Goal: Task Accomplishment & Management: Complete application form

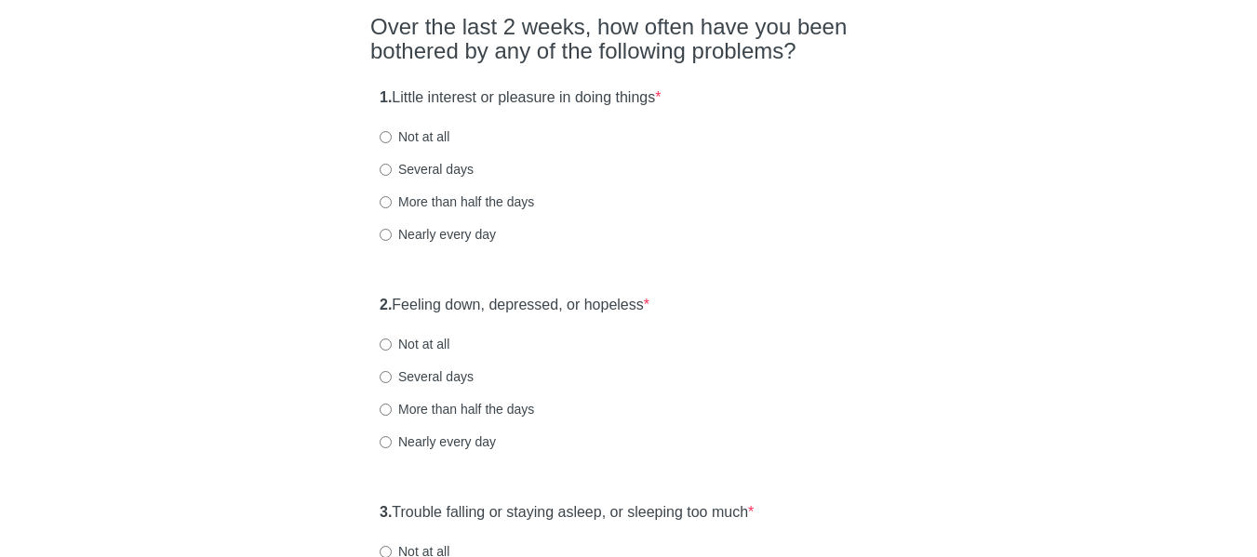
scroll to position [186, 0]
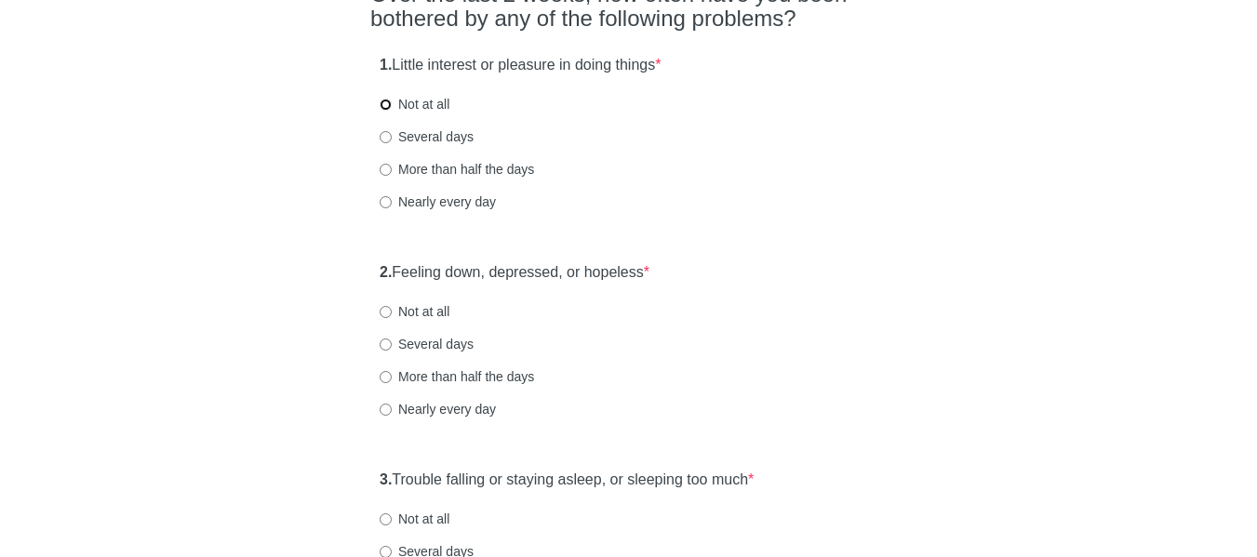
click at [387, 105] on input "Not at all" at bounding box center [386, 105] width 12 height 12
radio input "true"
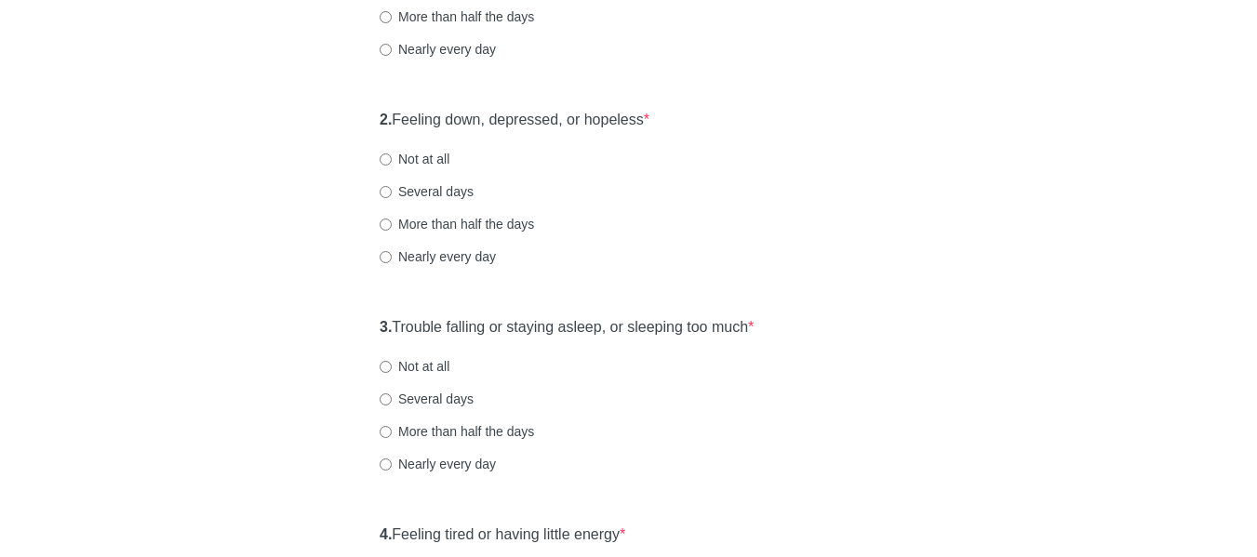
scroll to position [372, 0]
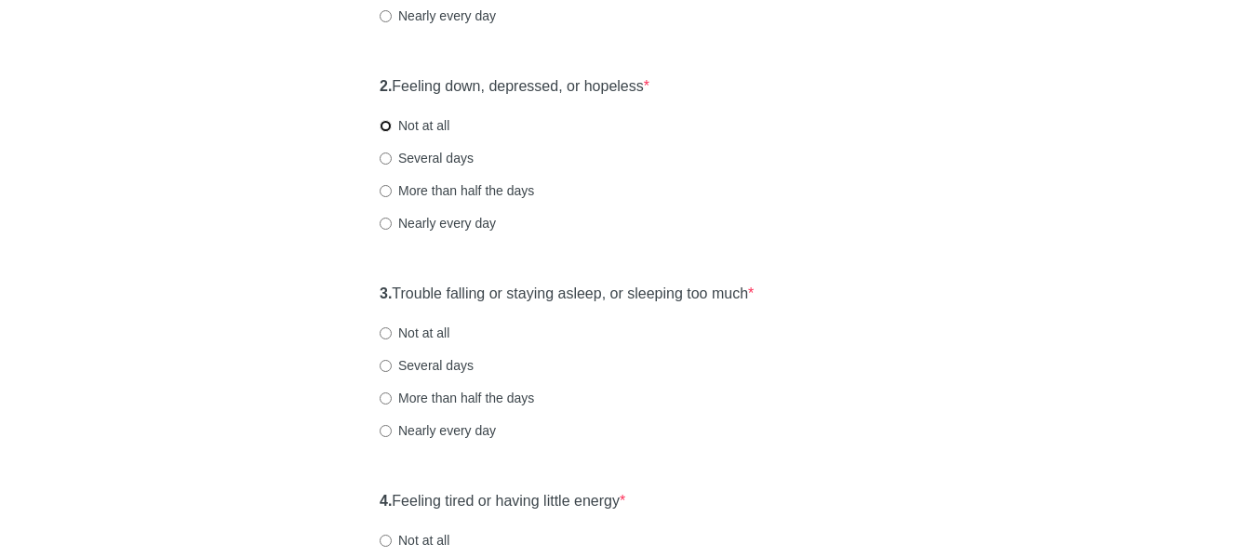
click at [390, 125] on input "Not at all" at bounding box center [386, 126] width 12 height 12
radio input "true"
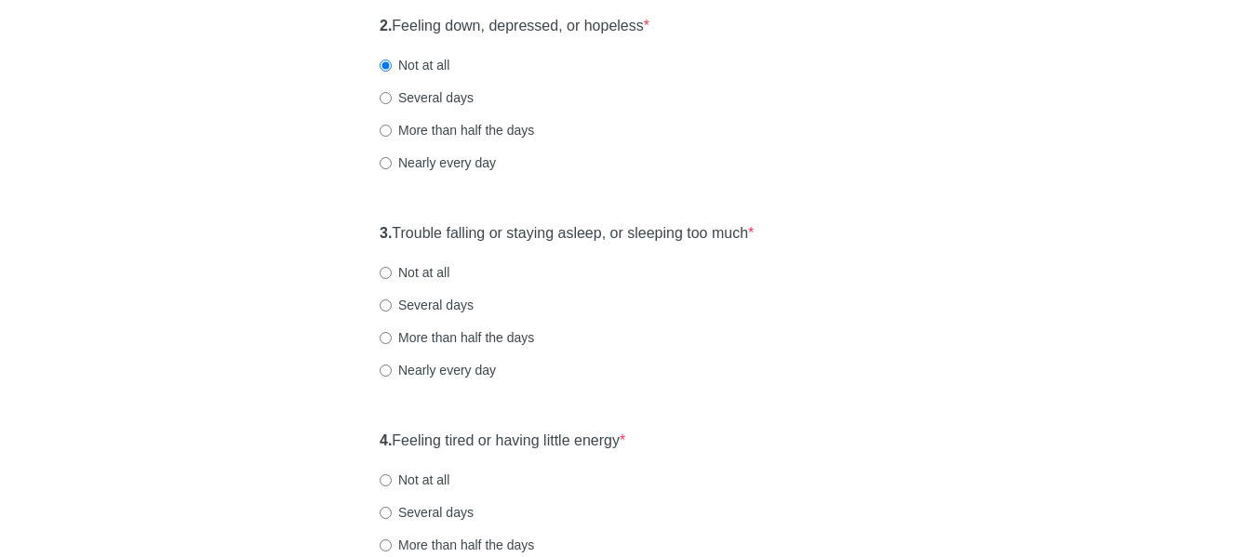
scroll to position [465, 0]
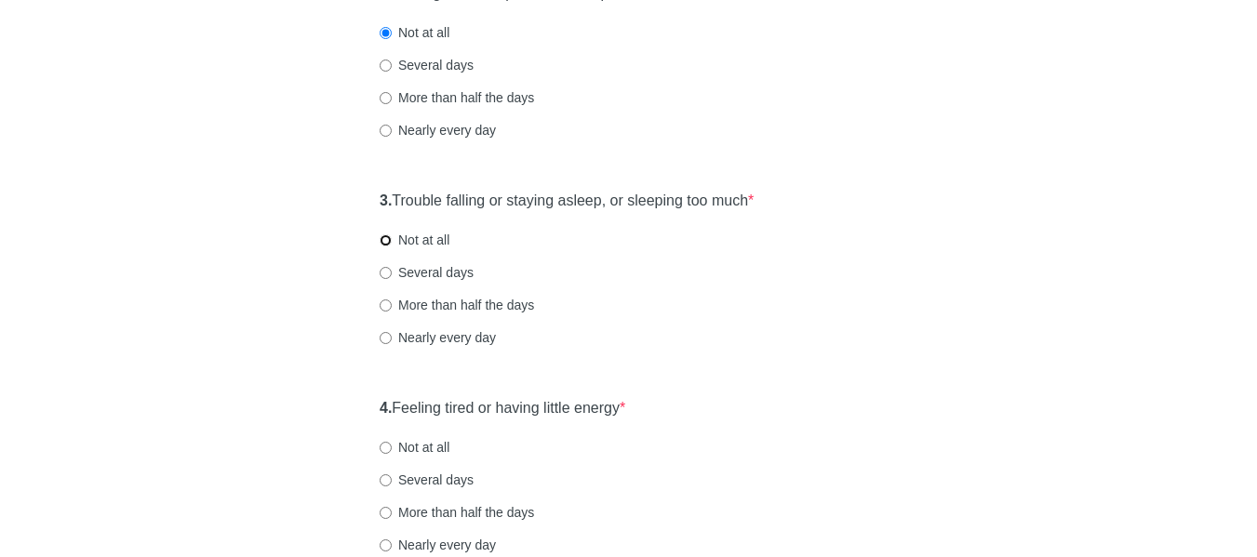
click at [387, 242] on input "Not at all" at bounding box center [386, 240] width 12 height 12
radio input "true"
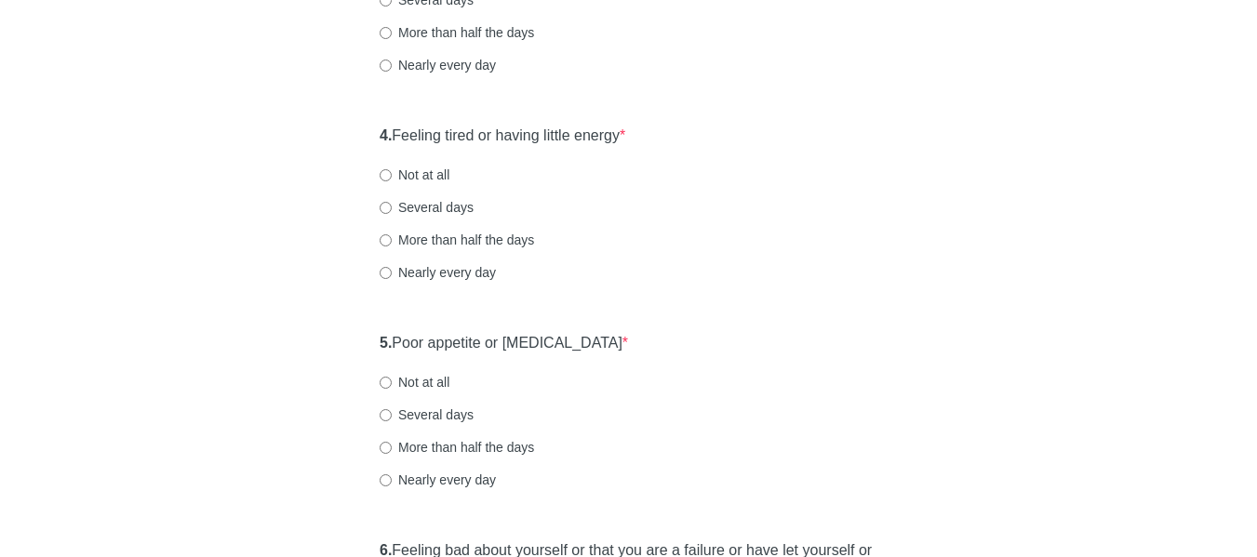
scroll to position [744, 0]
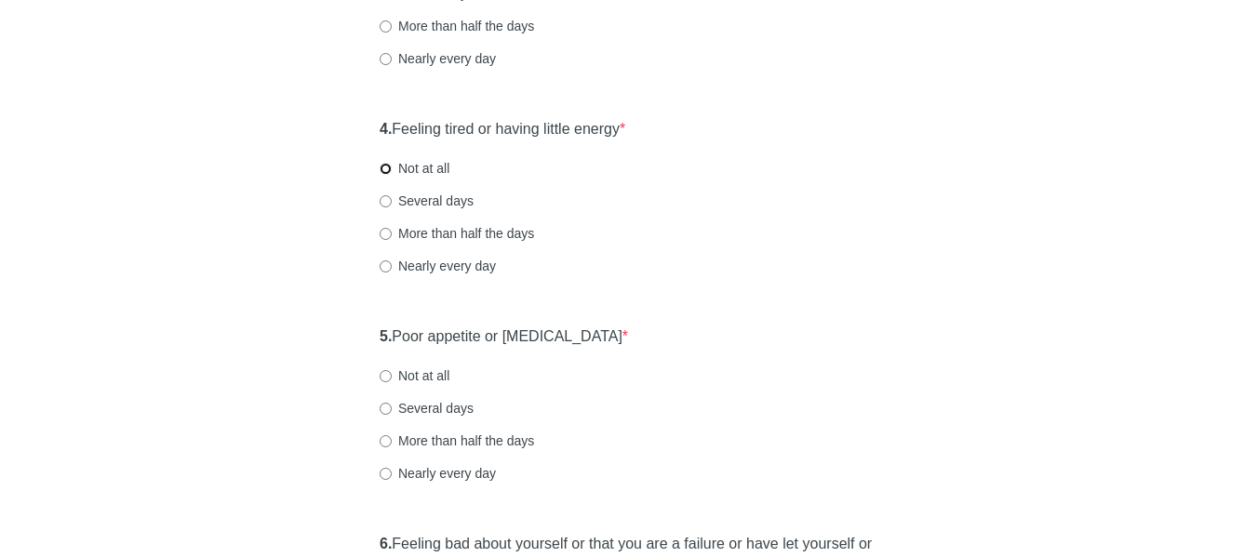
click at [387, 164] on input "Not at all" at bounding box center [386, 169] width 12 height 12
radio input "true"
click at [362, 346] on div "[MEDICAL_DATA] Over the last 2 weeks, how often have you been bothered by any o…" at bounding box center [628, 380] width 544 height 2117
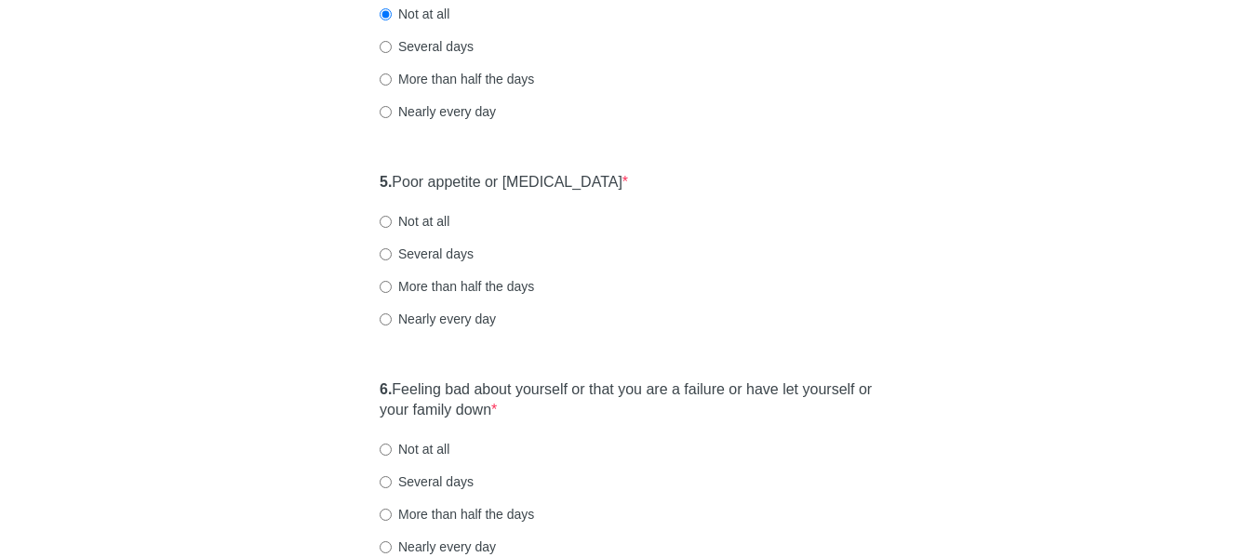
scroll to position [930, 0]
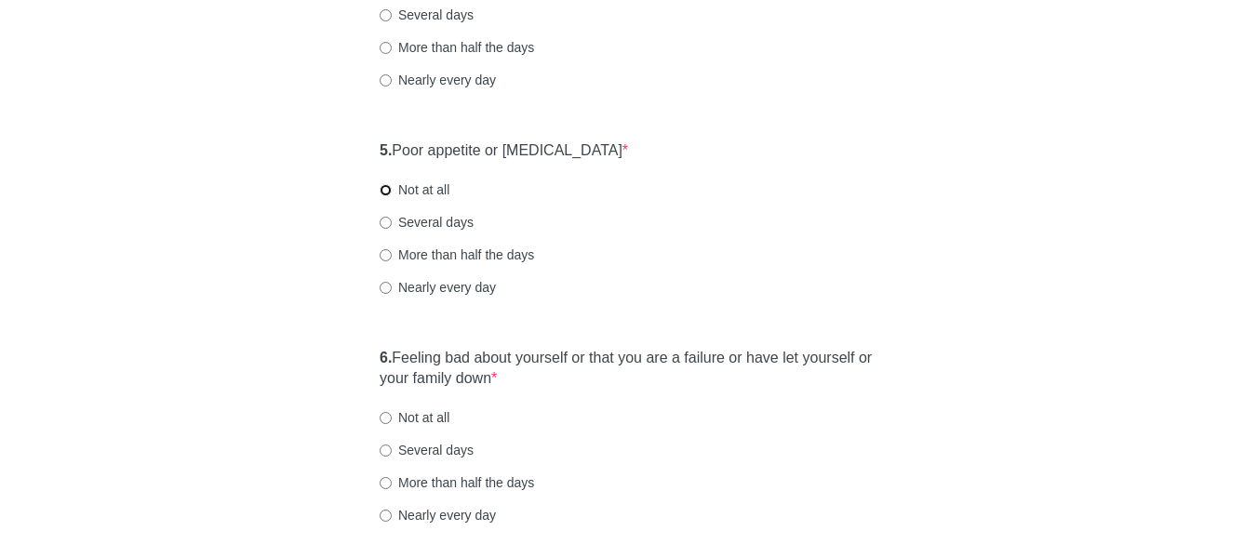
click at [389, 192] on input "Not at all" at bounding box center [386, 190] width 12 height 12
radio input "true"
click at [359, 359] on div "[MEDICAL_DATA] Over the last 2 weeks, how often have you been bothered by any o…" at bounding box center [628, 194] width 544 height 2117
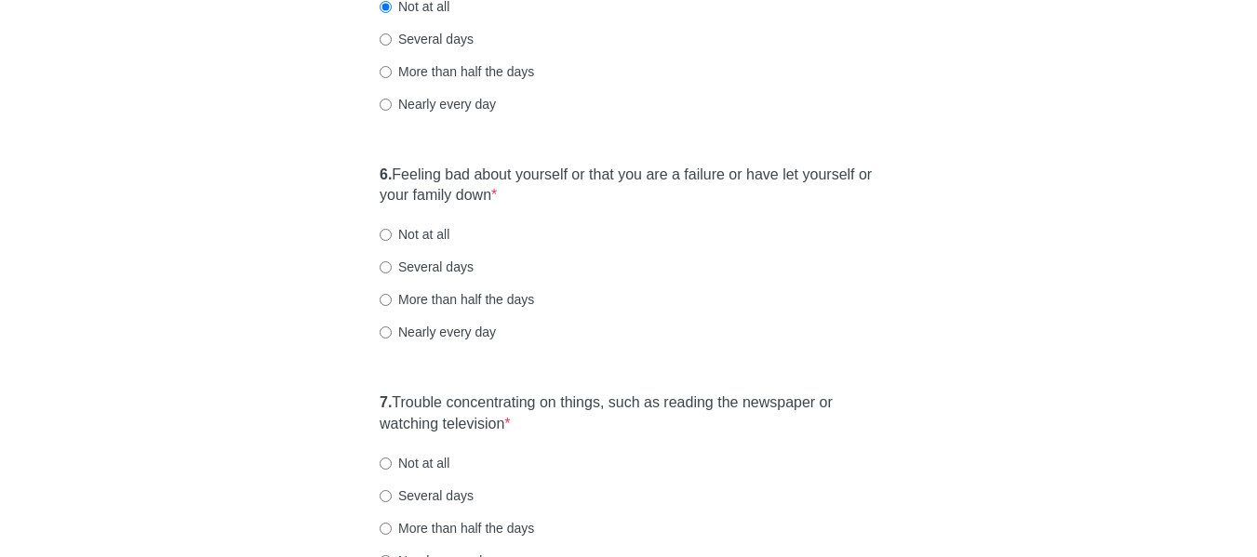
scroll to position [1117, 0]
click at [382, 234] on input "Not at all" at bounding box center [386, 232] width 12 height 12
radio input "true"
click at [344, 406] on div "[MEDICAL_DATA] Over the last 2 weeks, how often have you been bothered by any o…" at bounding box center [629, 8] width 1089 height 2117
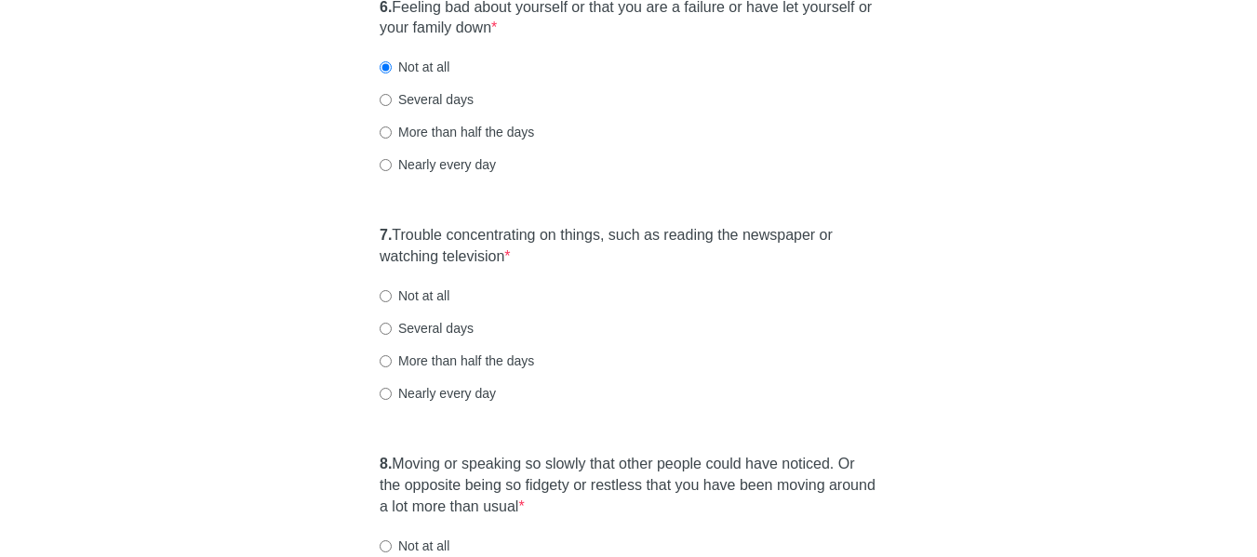
scroll to position [1303, 0]
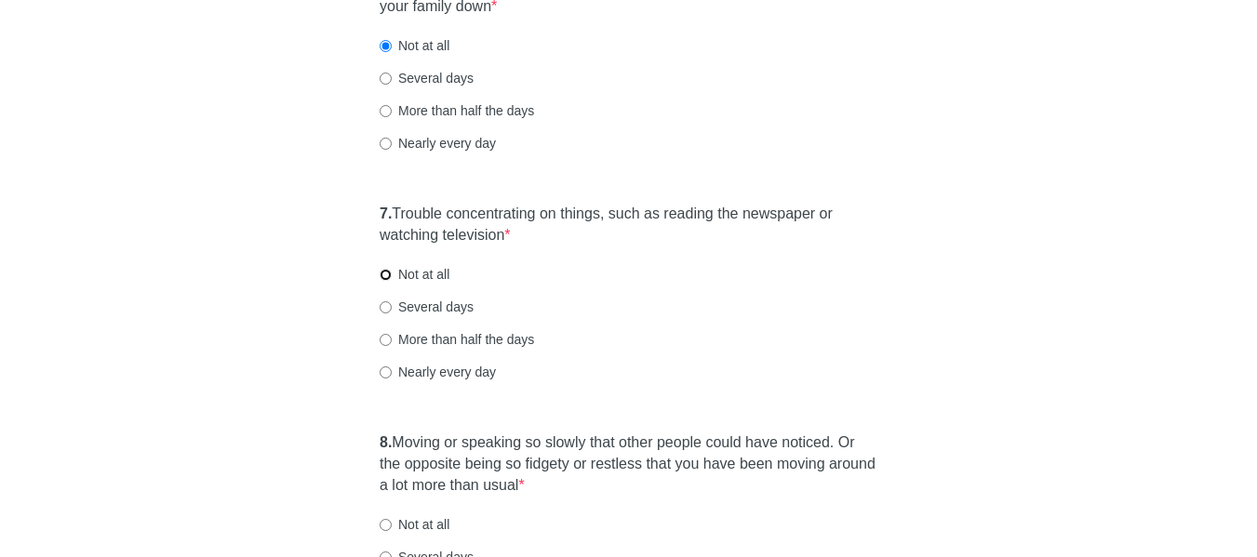
click at [383, 273] on input "Not at all" at bounding box center [386, 275] width 12 height 12
radio input "true"
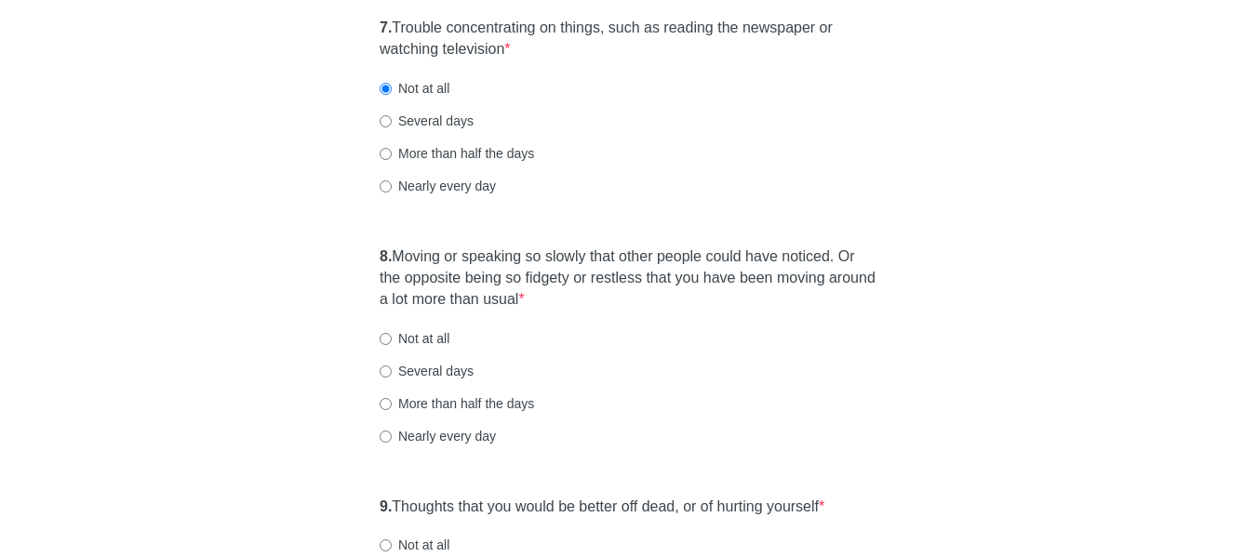
scroll to position [1582, 0]
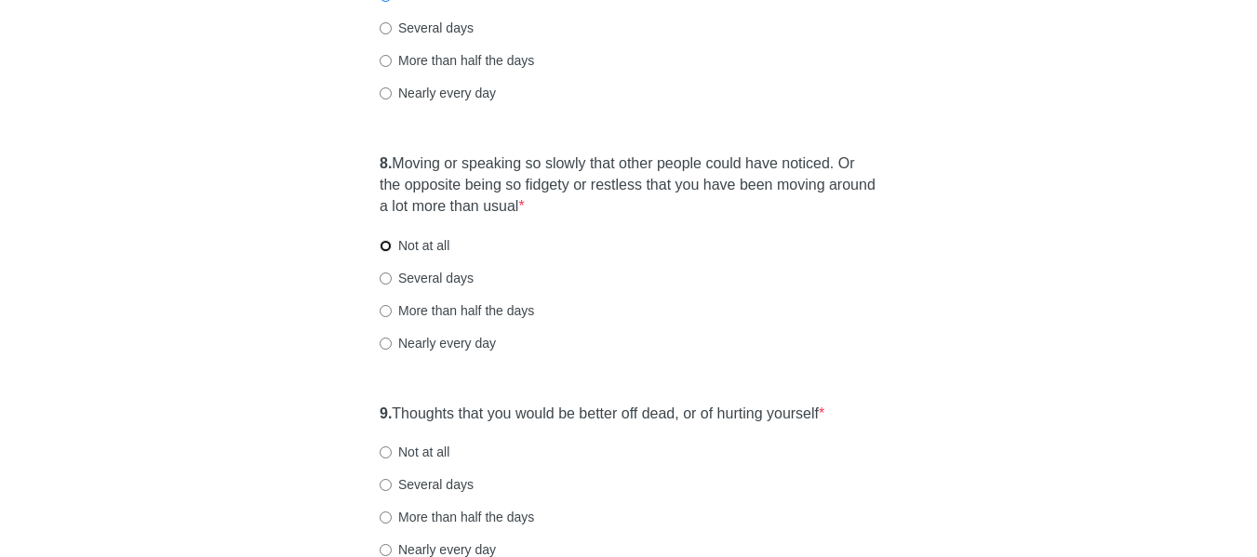
click at [383, 247] on input "Not at all" at bounding box center [386, 246] width 12 height 12
radio input "true"
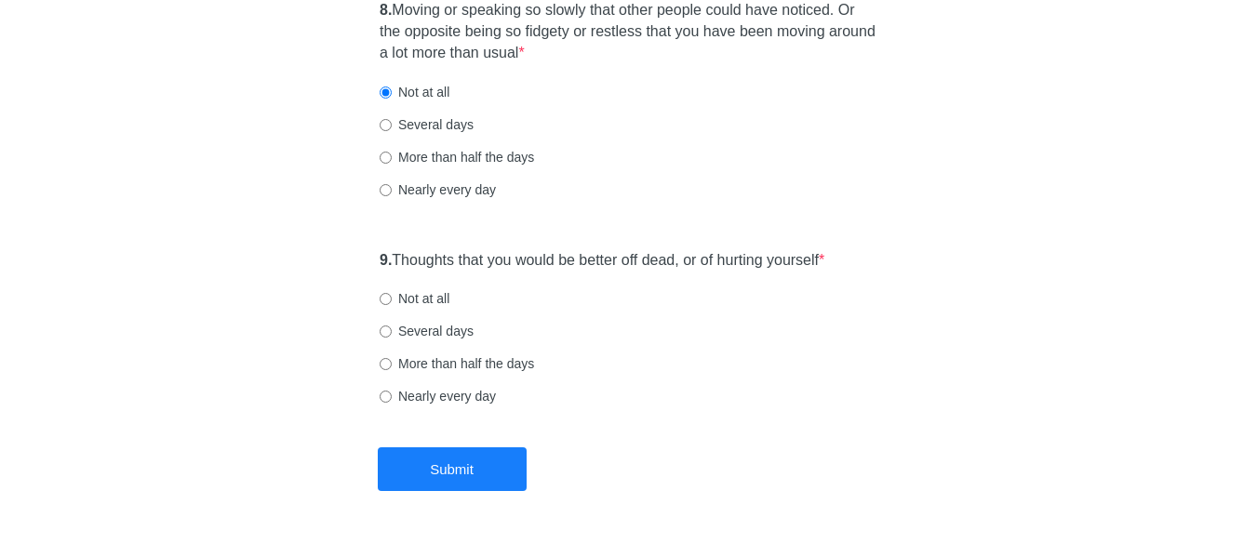
scroll to position [1768, 0]
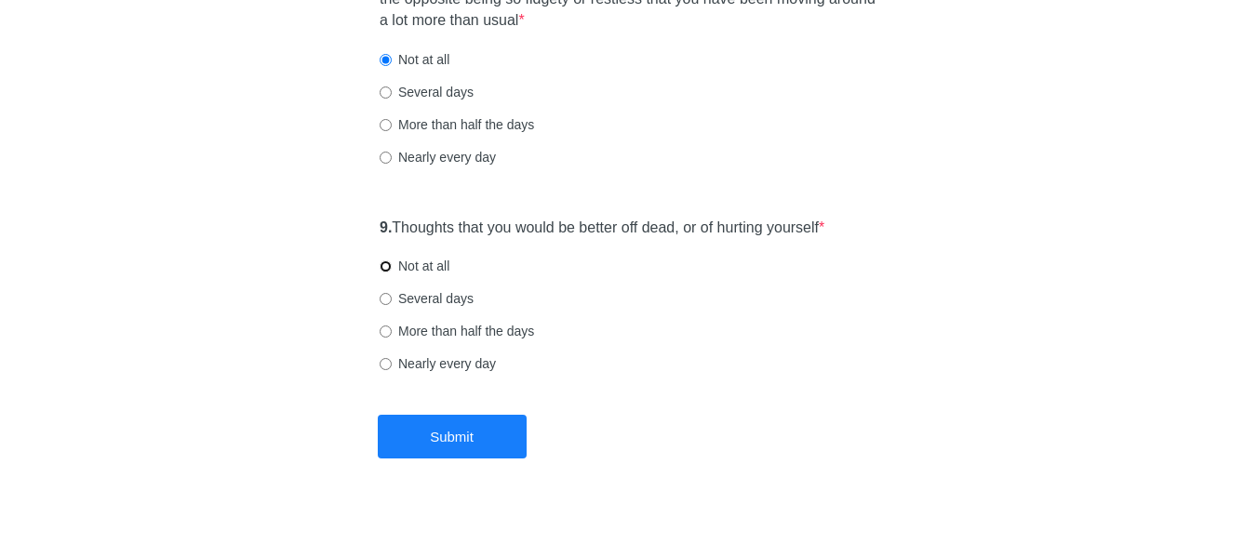
click at [387, 267] on input "Not at all" at bounding box center [386, 267] width 12 height 12
radio input "true"
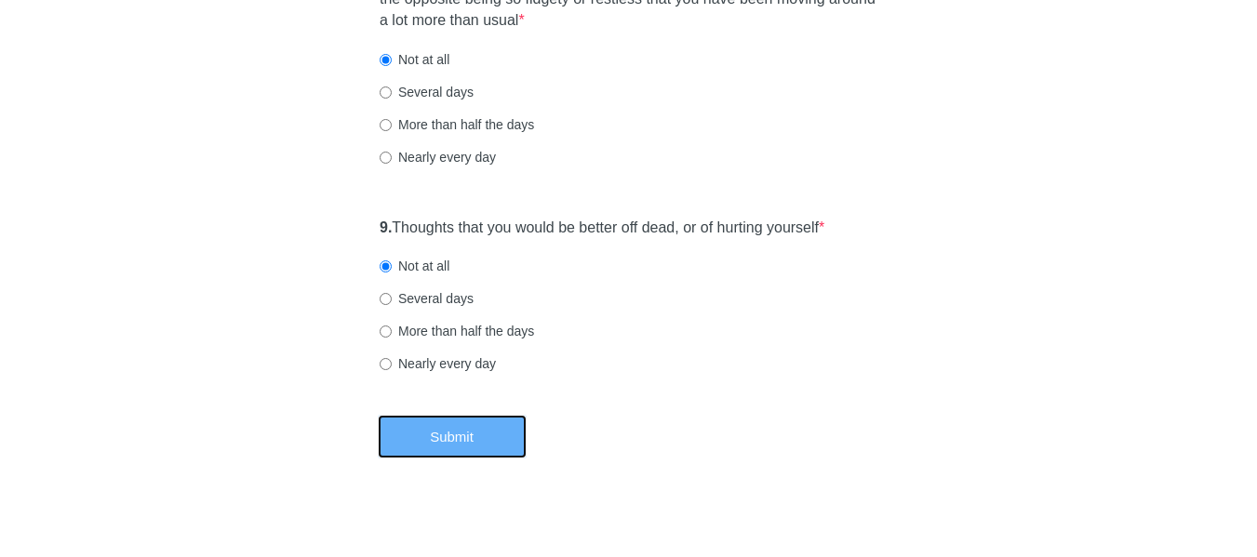
click at [453, 435] on button "Submit" at bounding box center [452, 437] width 149 height 44
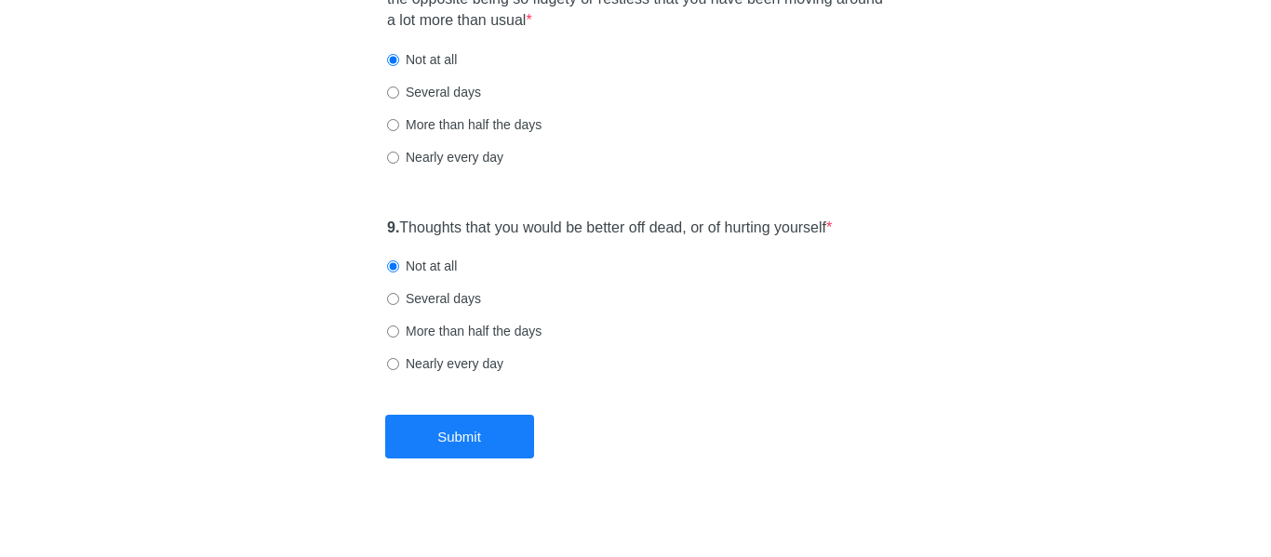
scroll to position [0, 0]
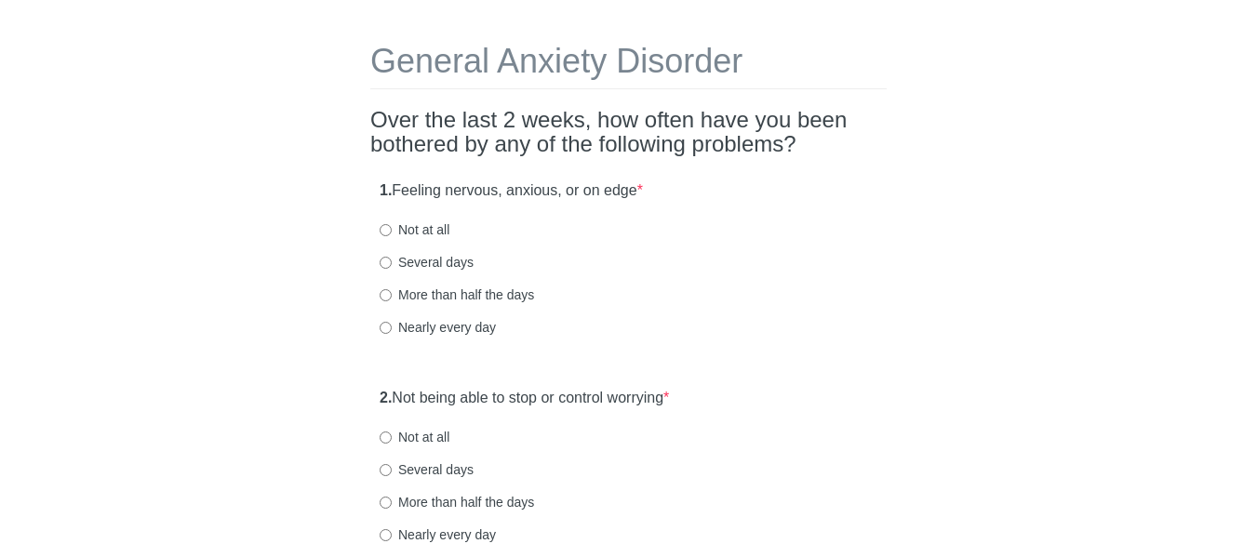
scroll to position [93, 0]
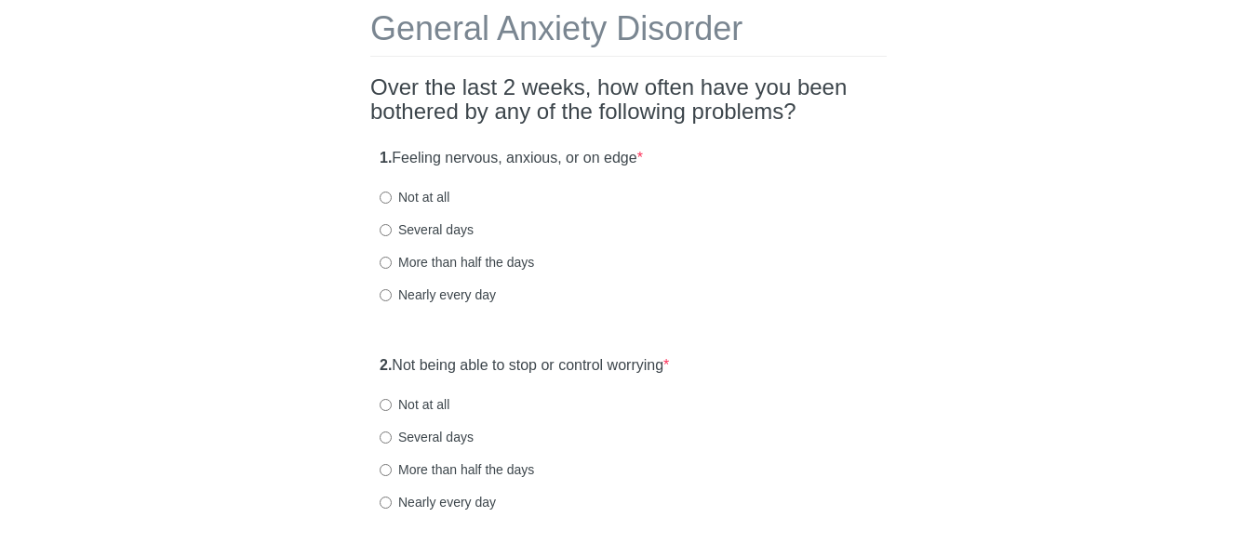
click at [411, 106] on h2 "Over the last 2 weeks, how often have you been bothered by any of the following…" at bounding box center [628, 99] width 516 height 49
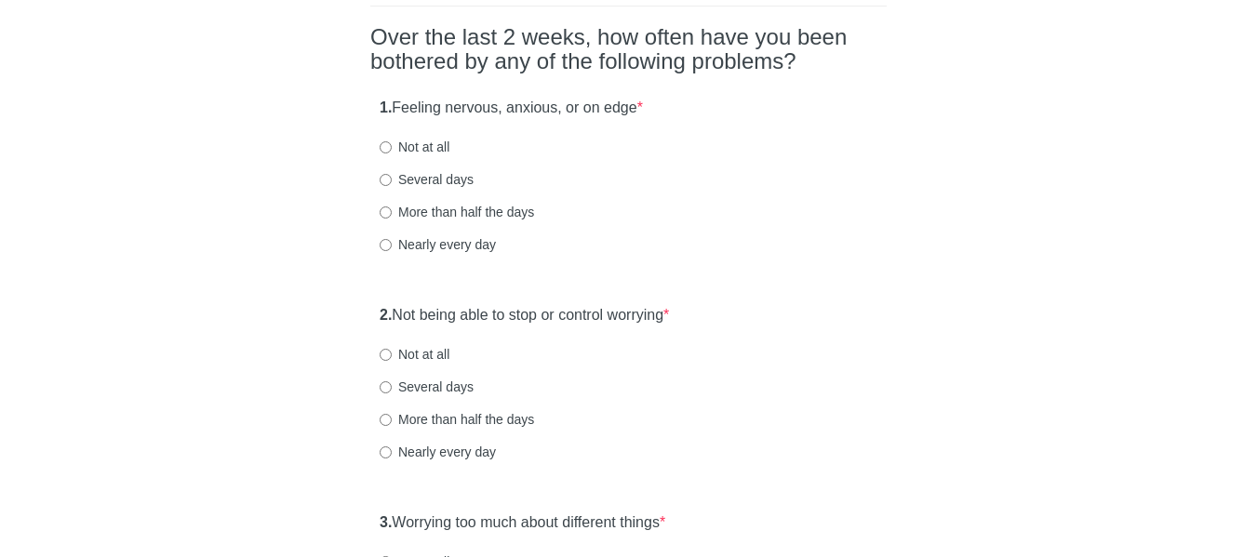
scroll to position [186, 0]
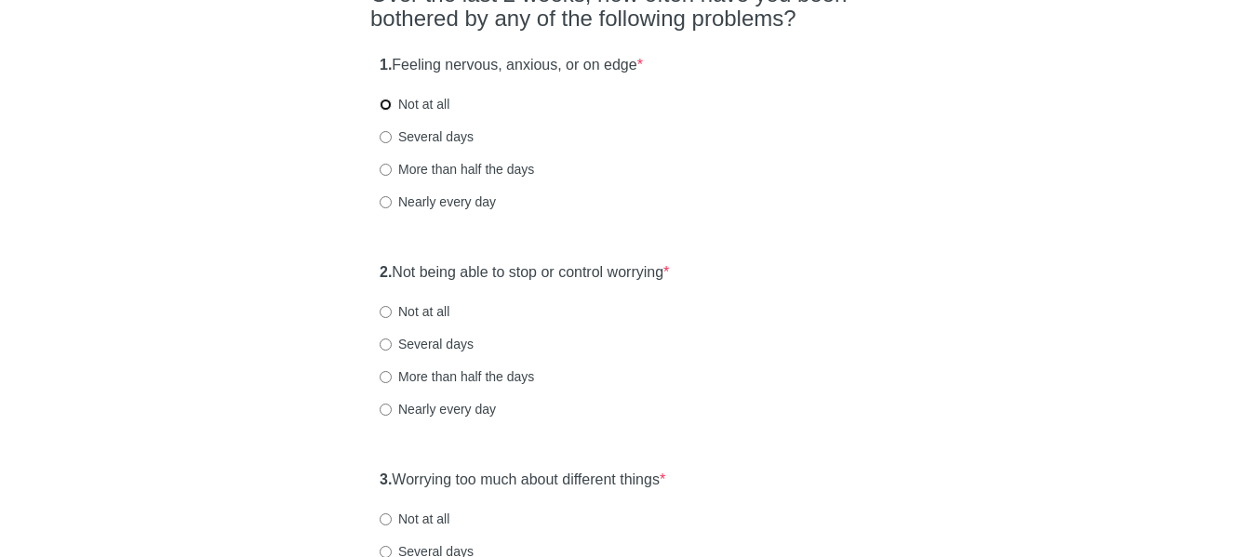
click at [390, 106] on input "Not at all" at bounding box center [386, 105] width 12 height 12
radio input "true"
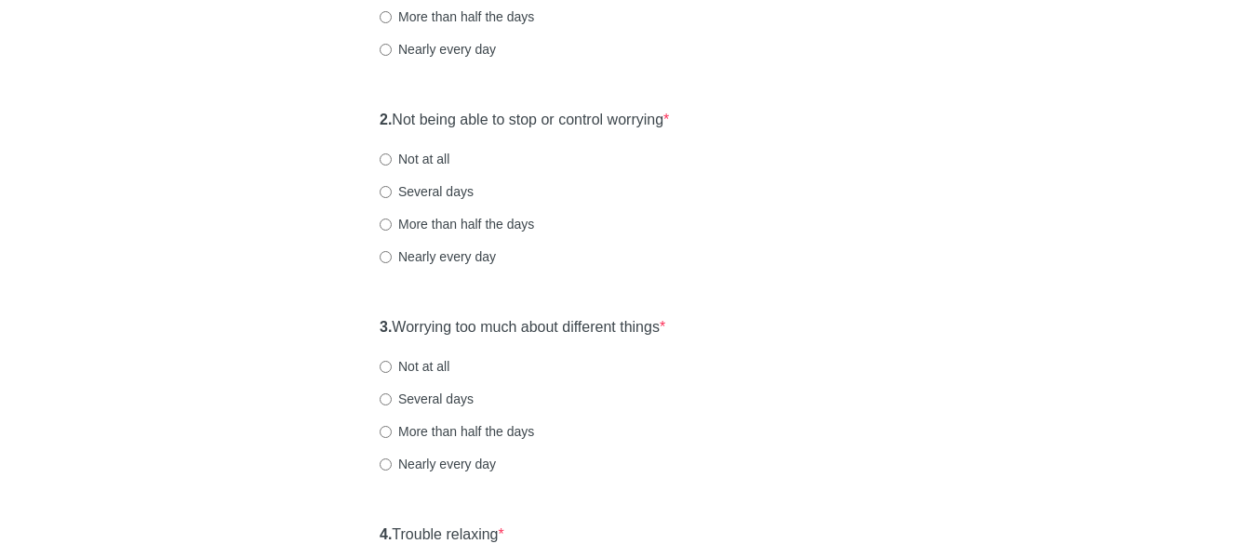
scroll to position [372, 0]
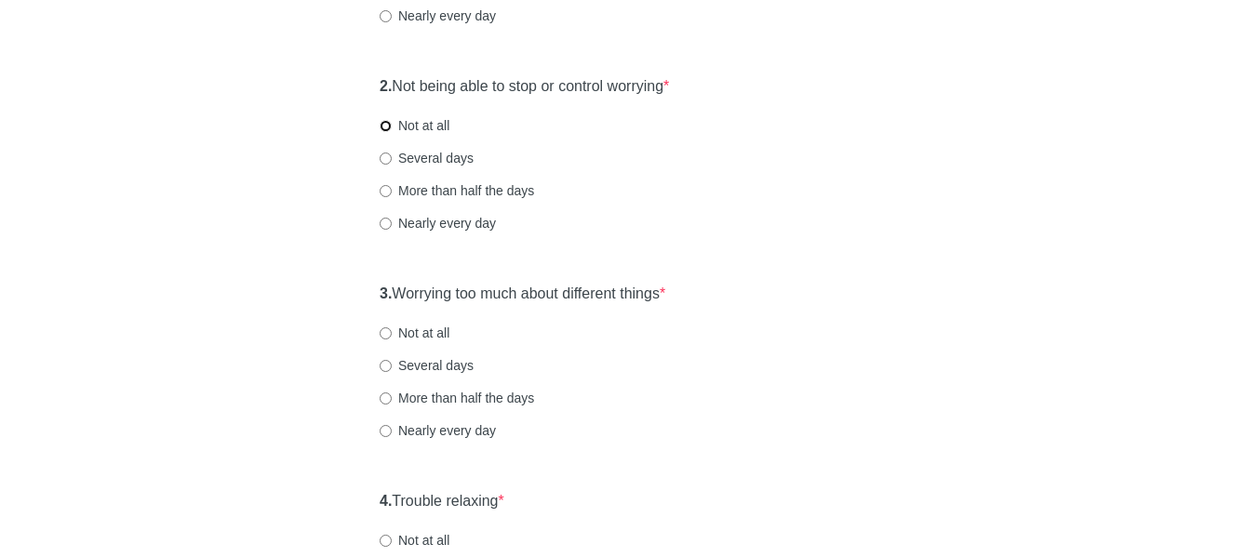
click at [383, 126] on input "Not at all" at bounding box center [386, 126] width 12 height 12
radio input "true"
click at [366, 283] on div "General Anxiety Disorder Over the last 2 weeks, how often have you been bothere…" at bounding box center [628, 502] width 544 height 1617
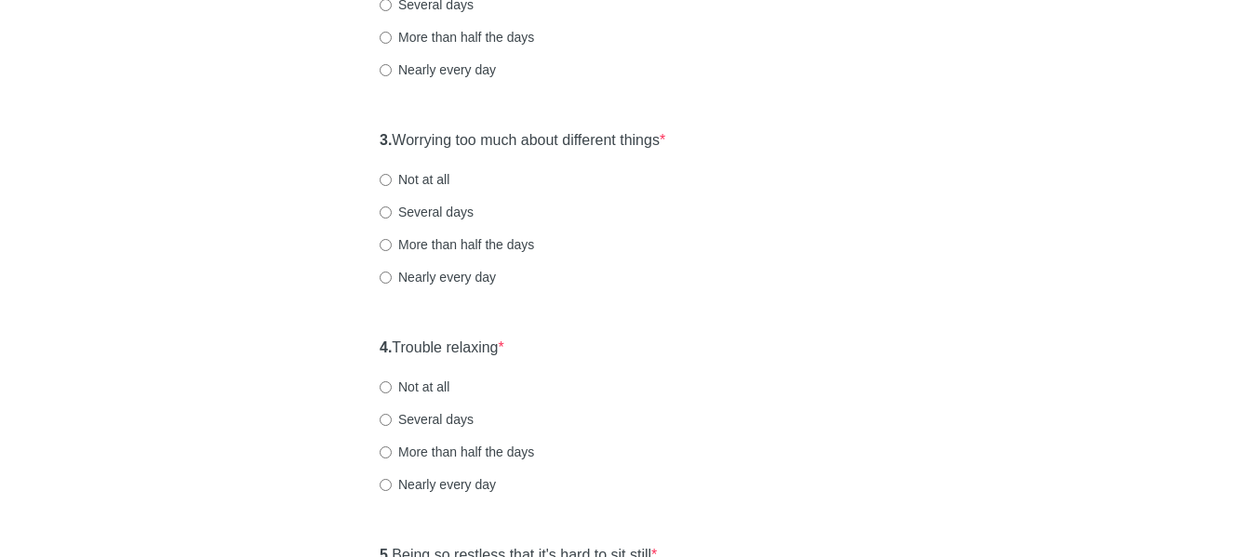
scroll to position [558, 0]
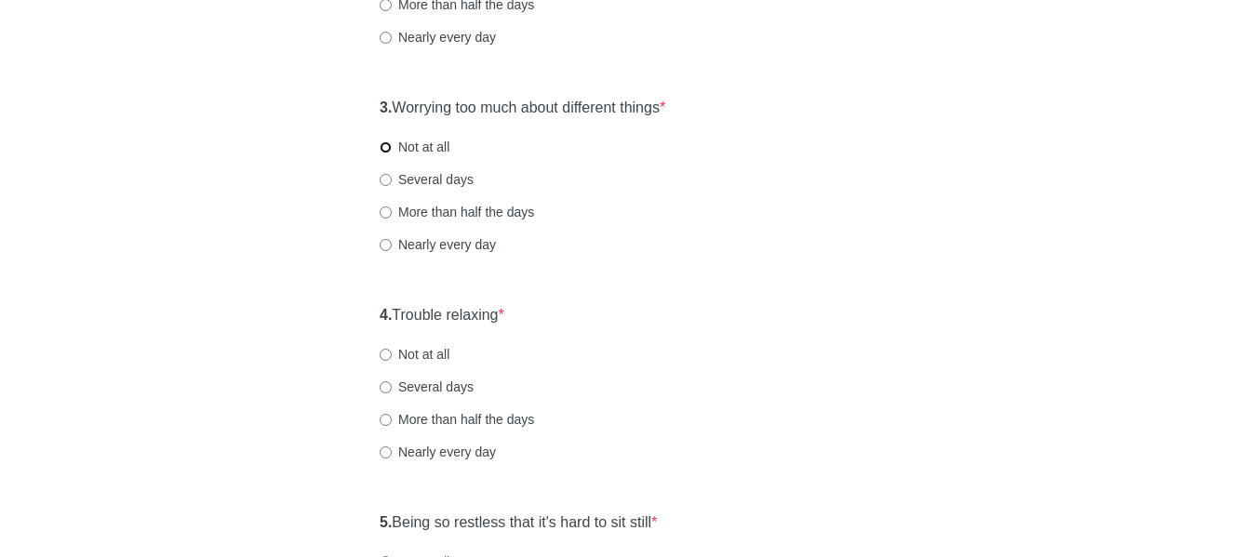
click at [383, 146] on input "Not at all" at bounding box center [386, 147] width 12 height 12
radio input "true"
click at [361, 307] on div "General Anxiety Disorder Over the last 2 weeks, how often have you been bothere…" at bounding box center [628, 316] width 544 height 1617
click at [368, 309] on div "General Anxiety Disorder Over the last 2 weeks, how often have you been bothere…" at bounding box center [628, 316] width 544 height 1617
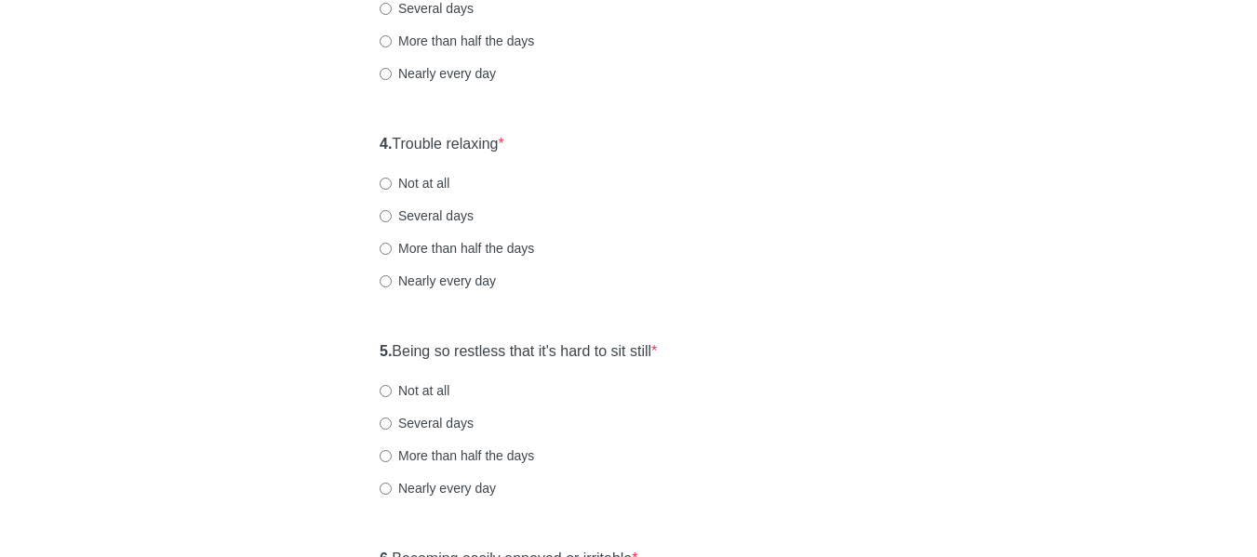
scroll to position [744, 0]
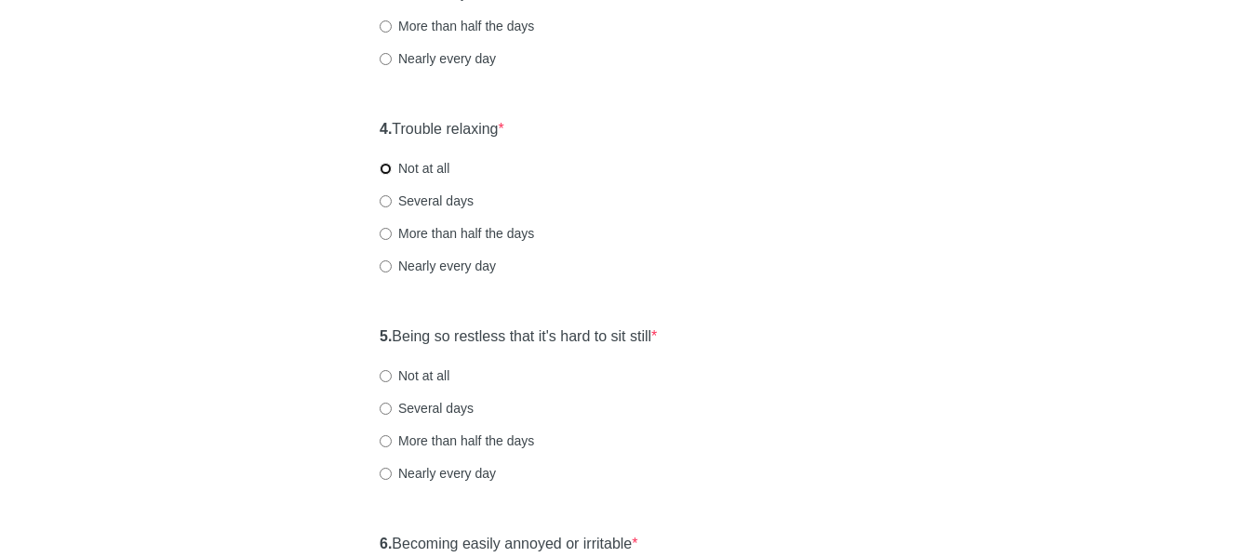
click at [383, 171] on input "Not at all" at bounding box center [386, 169] width 12 height 12
radio input "true"
drag, startPoint x: 351, startPoint y: 343, endPoint x: 356, endPoint y: 328, distance: 15.9
click at [352, 341] on div "General Anxiety Disorder Over the last 2 weeks, how often have you been bothere…" at bounding box center [629, 130] width 1089 height 1617
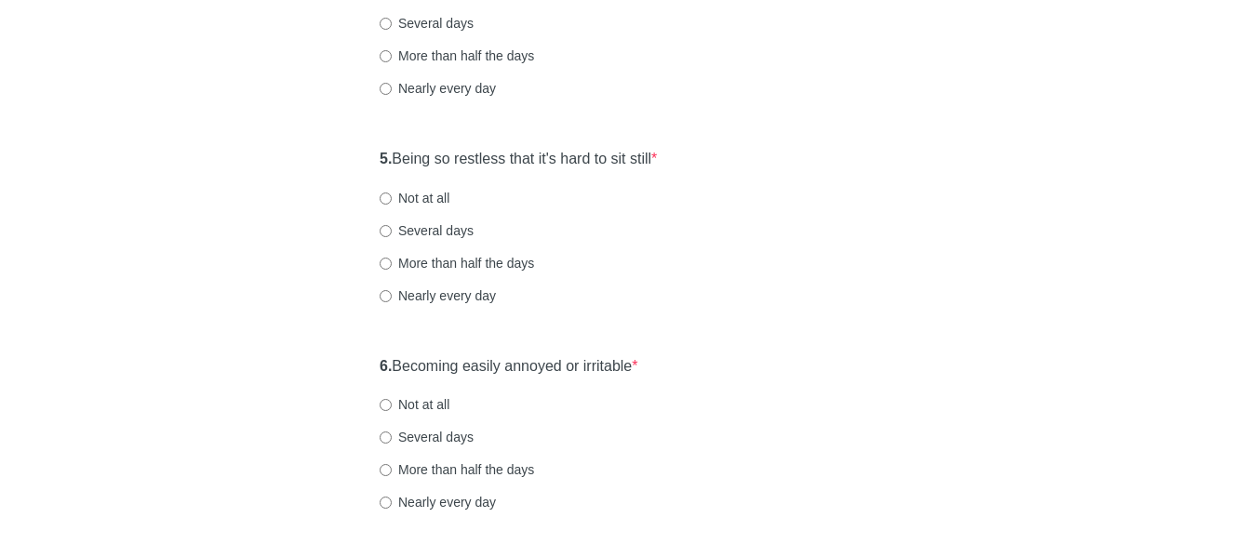
scroll to position [930, 0]
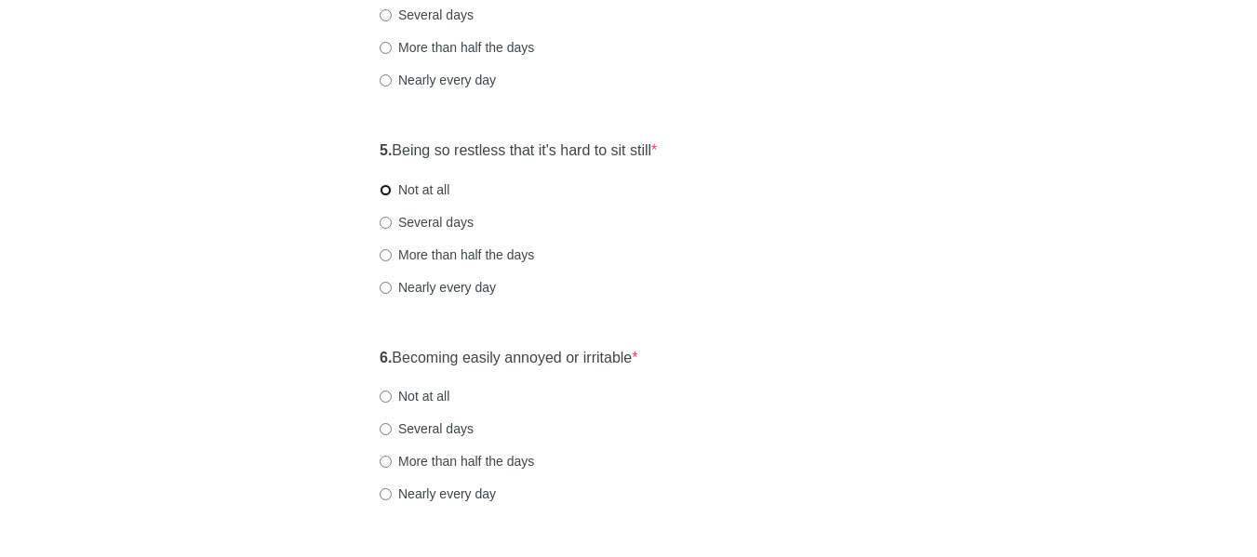
click at [383, 185] on input "Not at all" at bounding box center [386, 190] width 12 height 12
radio input "true"
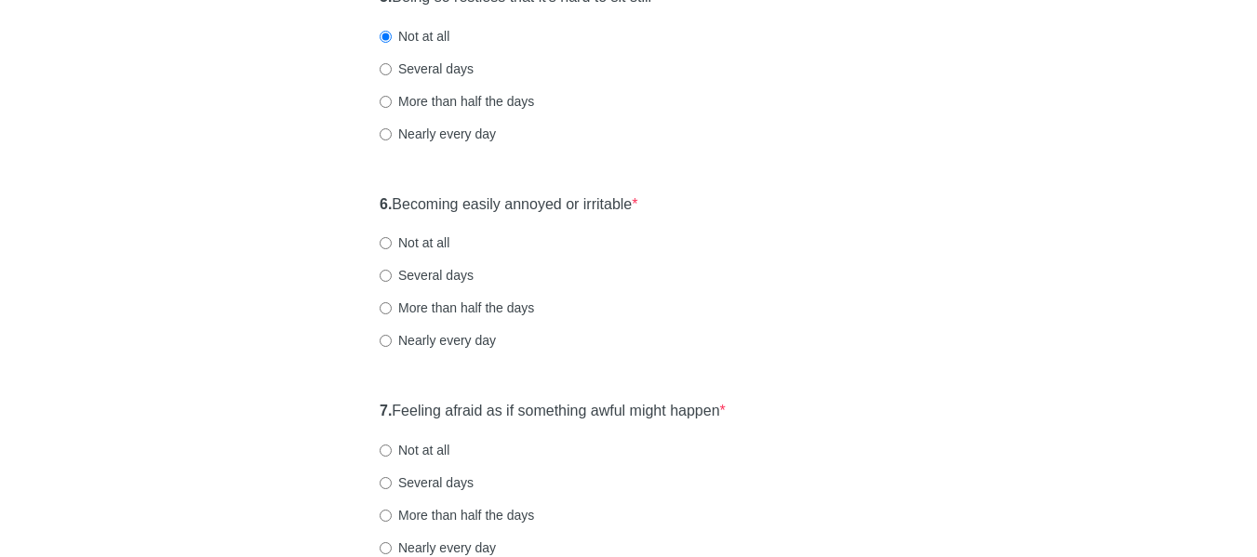
scroll to position [1117, 0]
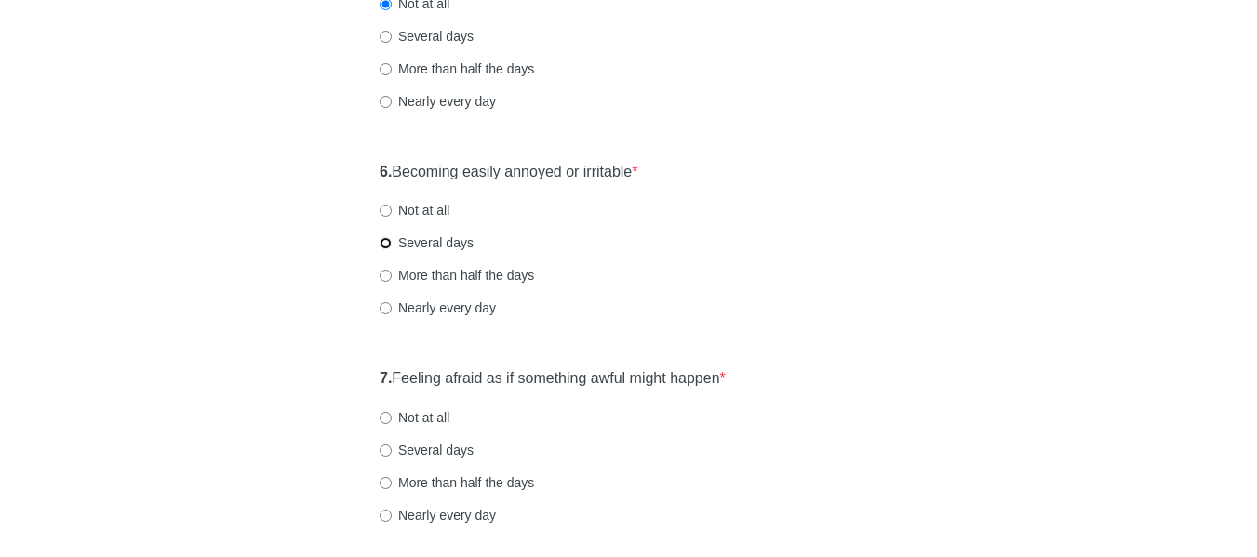
click at [389, 247] on input "Several days" at bounding box center [386, 243] width 12 height 12
radio input "true"
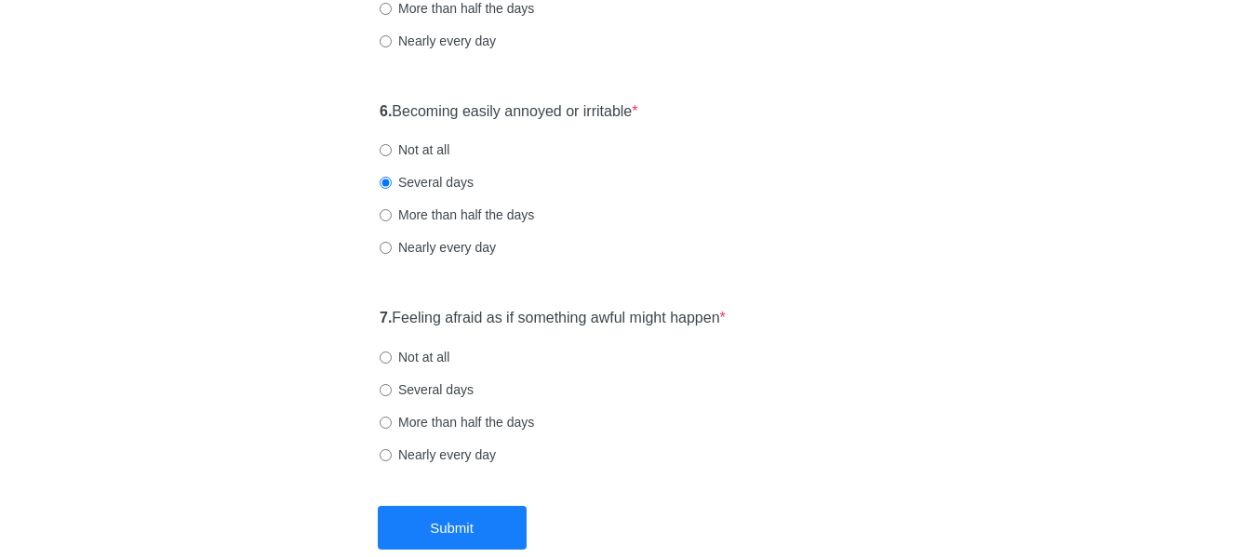
scroll to position [1210, 0]
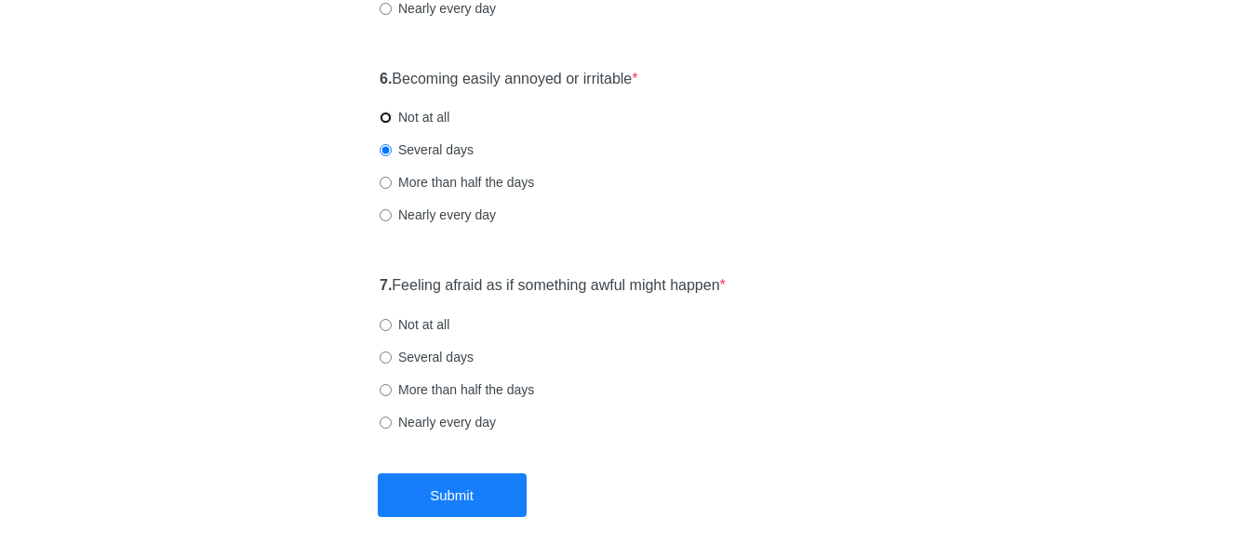
click at [386, 123] on input "Not at all" at bounding box center [386, 118] width 12 height 12
radio input "true"
click at [378, 283] on div "7. Feeling afraid as if something awful might happen * Not at all Several days …" at bounding box center [628, 363] width 516 height 194
click at [388, 323] on input "Not at all" at bounding box center [386, 325] width 12 height 12
radio input "true"
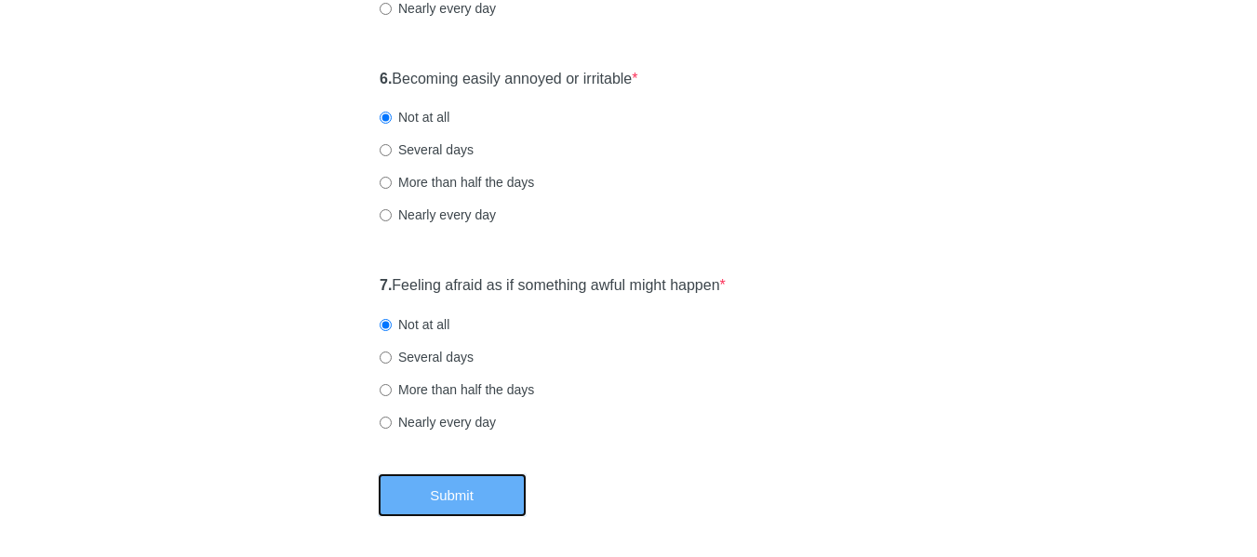
click at [497, 507] on button "Submit" at bounding box center [452, 496] width 149 height 44
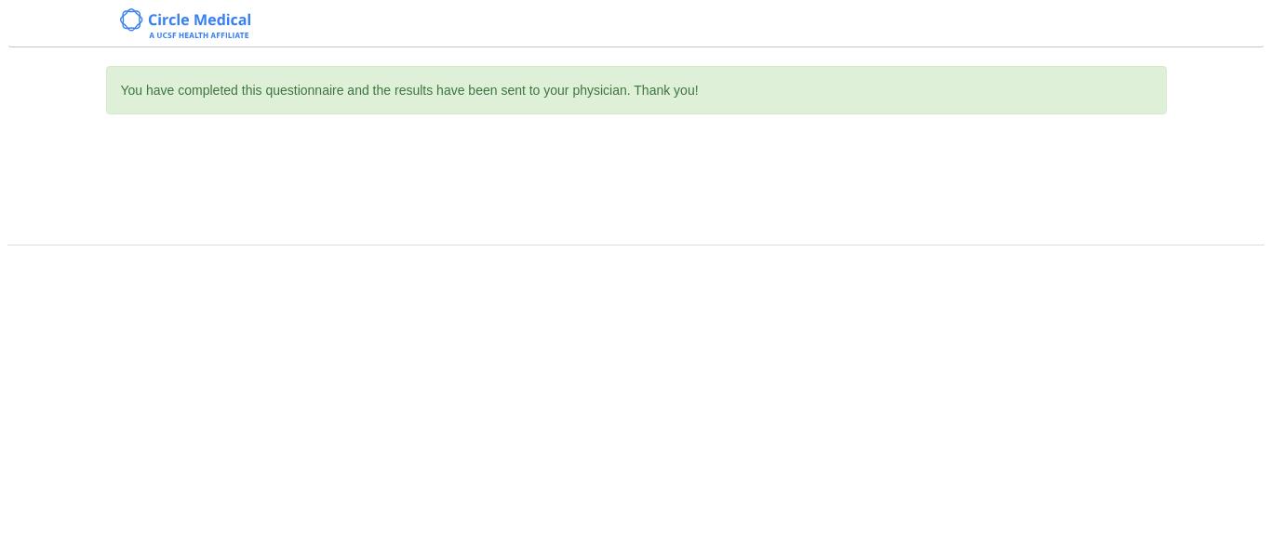
scroll to position [0, 0]
